Goal: Transaction & Acquisition: Register for event/course

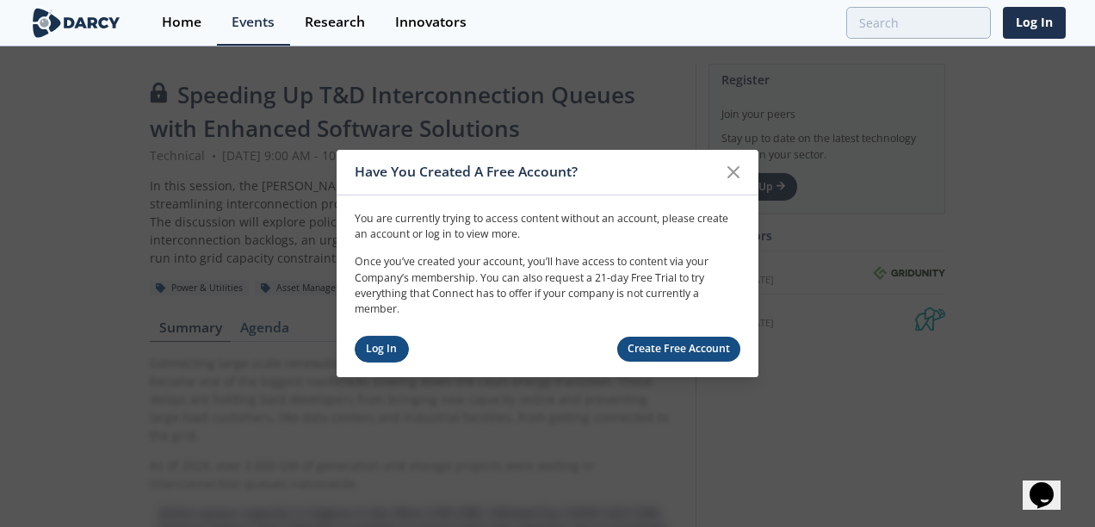
click at [376, 338] on link "Log In" at bounding box center [382, 349] width 54 height 27
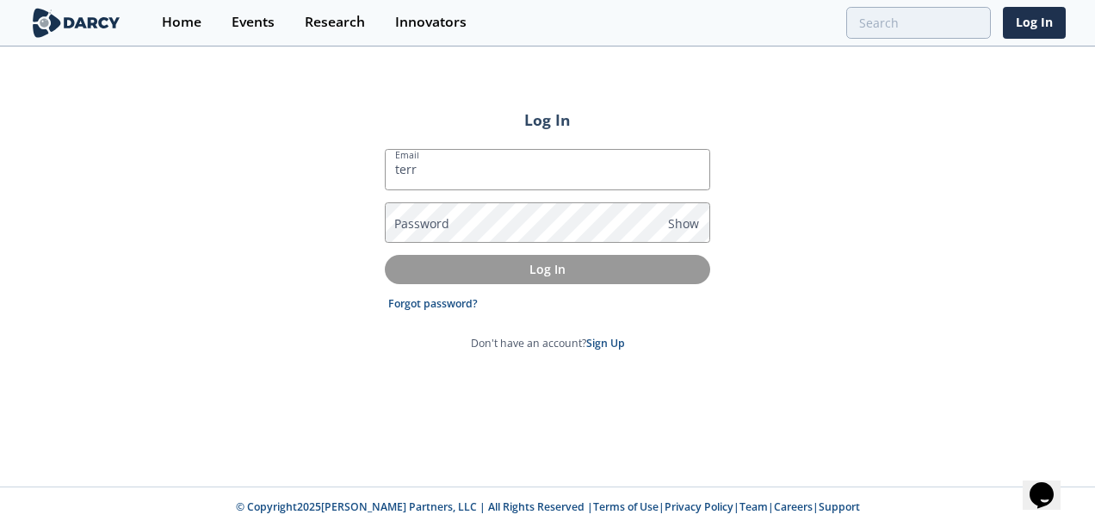
type input "[PERSON_NAME][EMAIL_ADDRESS][PERSON_NAME][DOMAIN_NAME]"
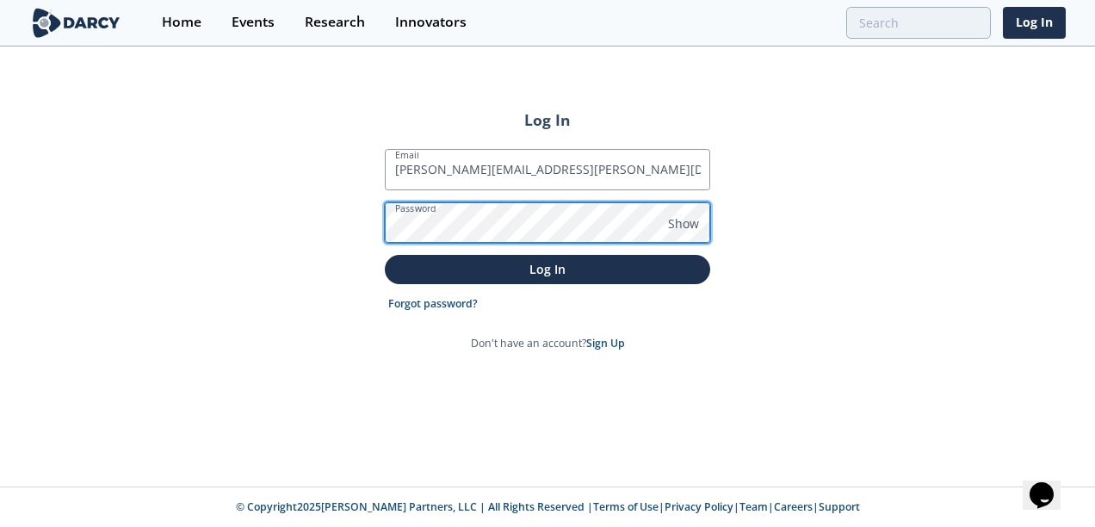
click at [385, 255] on button "Log In" at bounding box center [548, 269] width 326 height 28
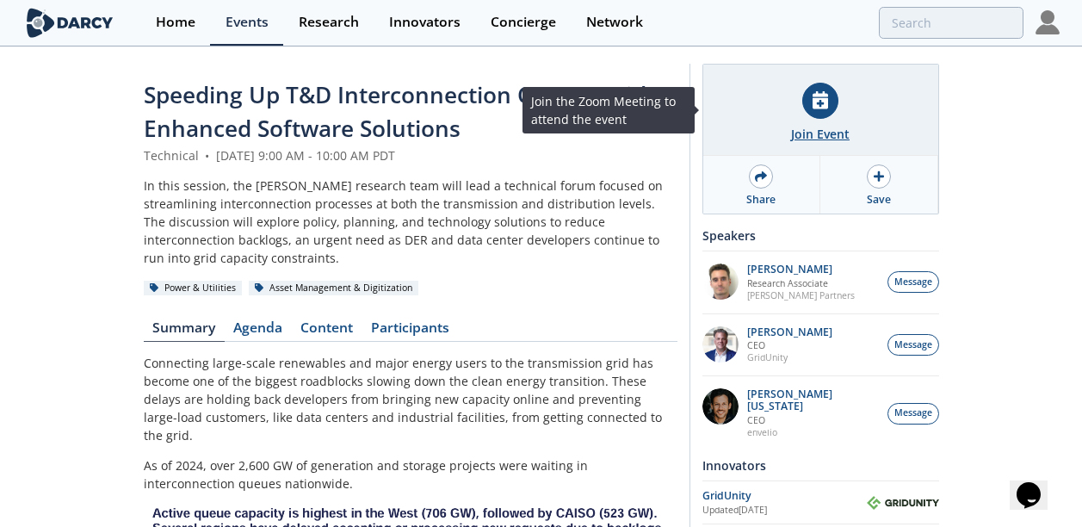
click at [827, 122] on div "Join Event" at bounding box center [821, 110] width 235 height 91
